Goal: Task Accomplishment & Management: Use online tool/utility

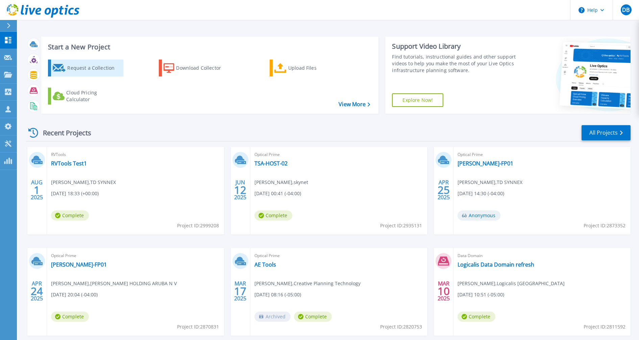
click at [83, 69] on div "Request a Collection" at bounding box center [94, 68] width 54 height 14
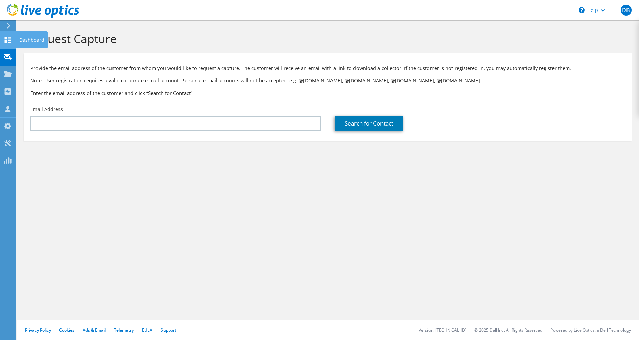
click at [7, 41] on icon at bounding box center [8, 40] width 8 height 6
